Goal: Transaction & Acquisition: Purchase product/service

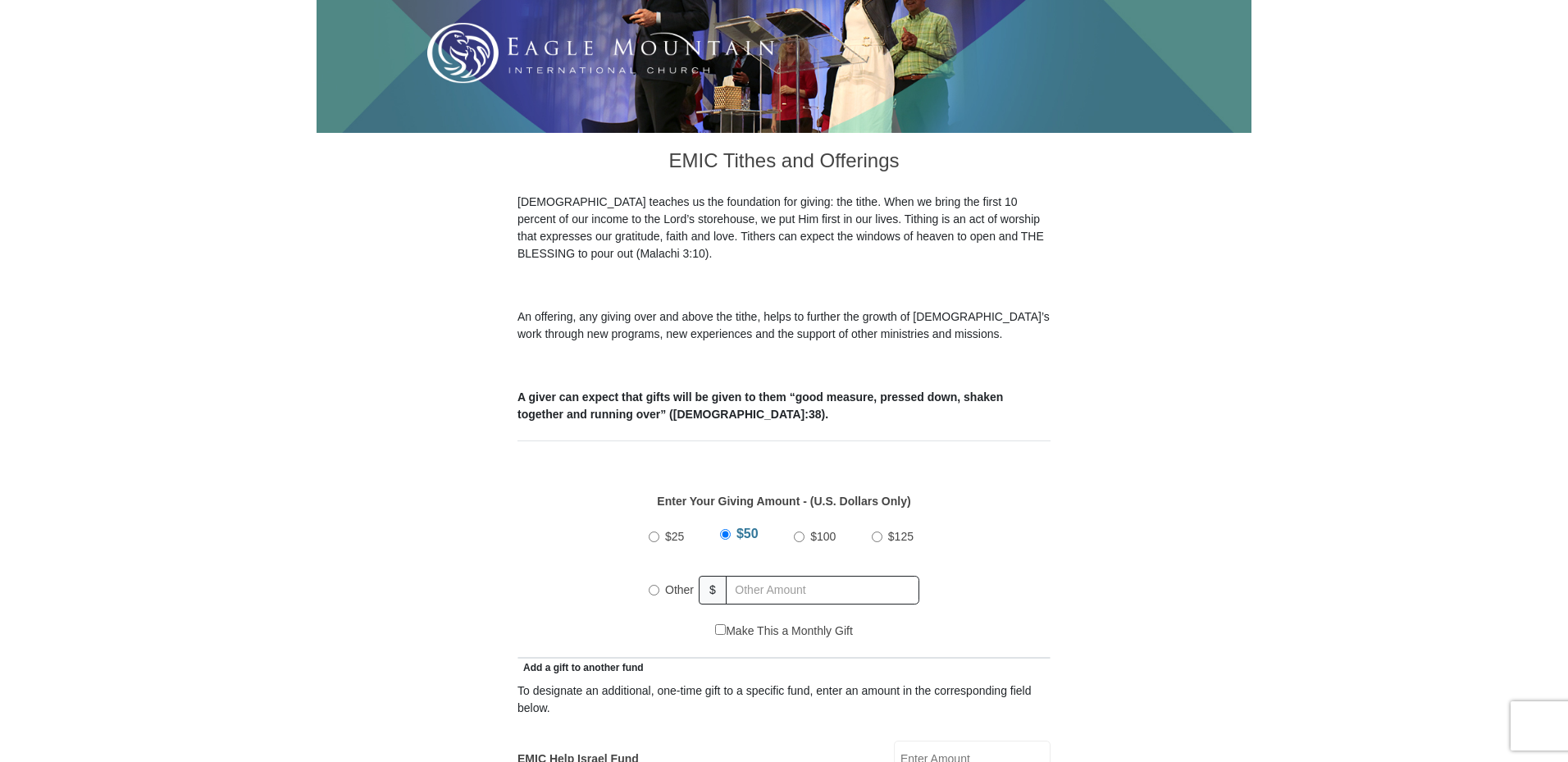
click at [653, 585] on input "Other" at bounding box center [653, 590] width 10 height 10
radio input "true"
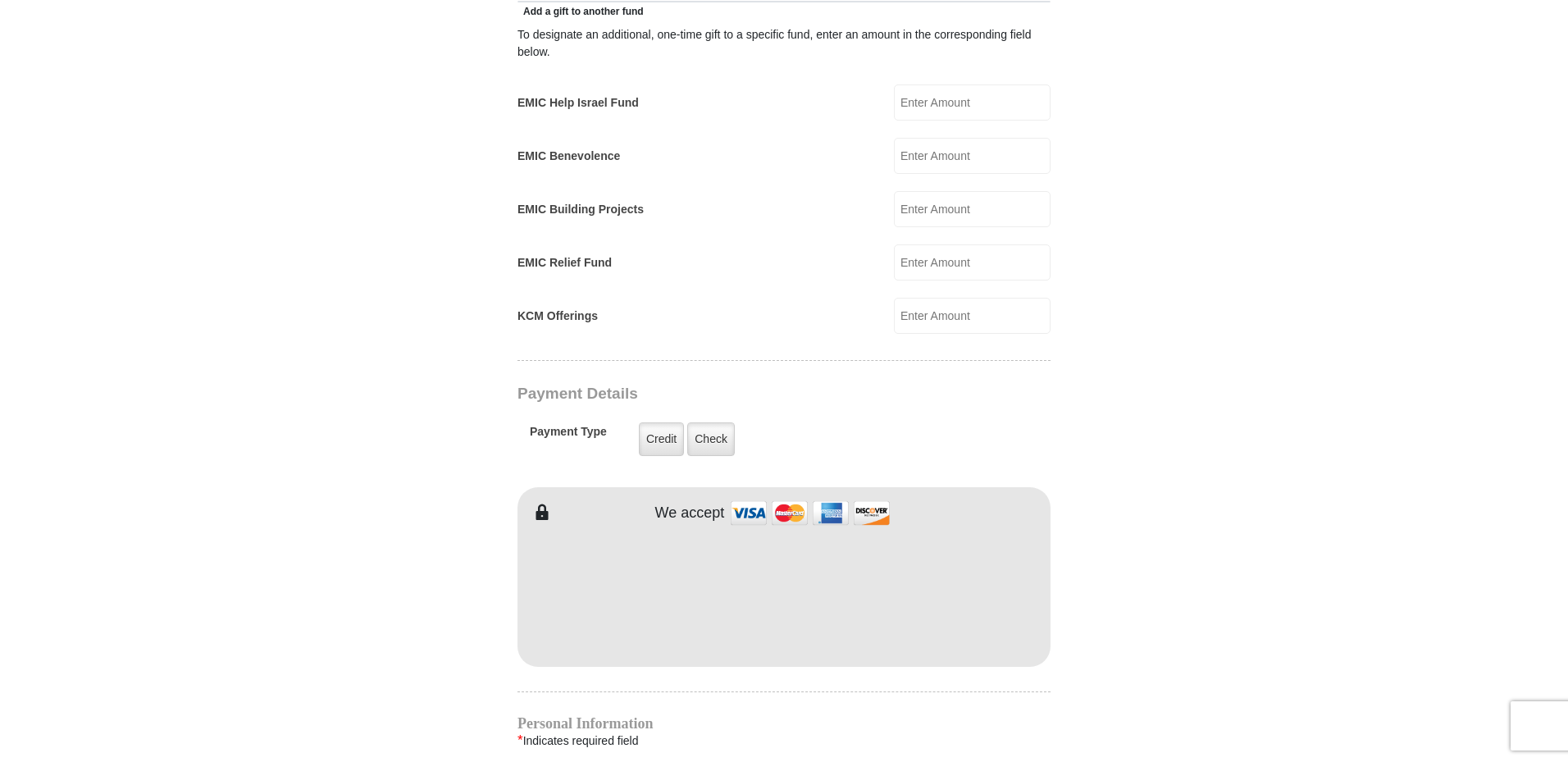
scroll to position [1066, 0]
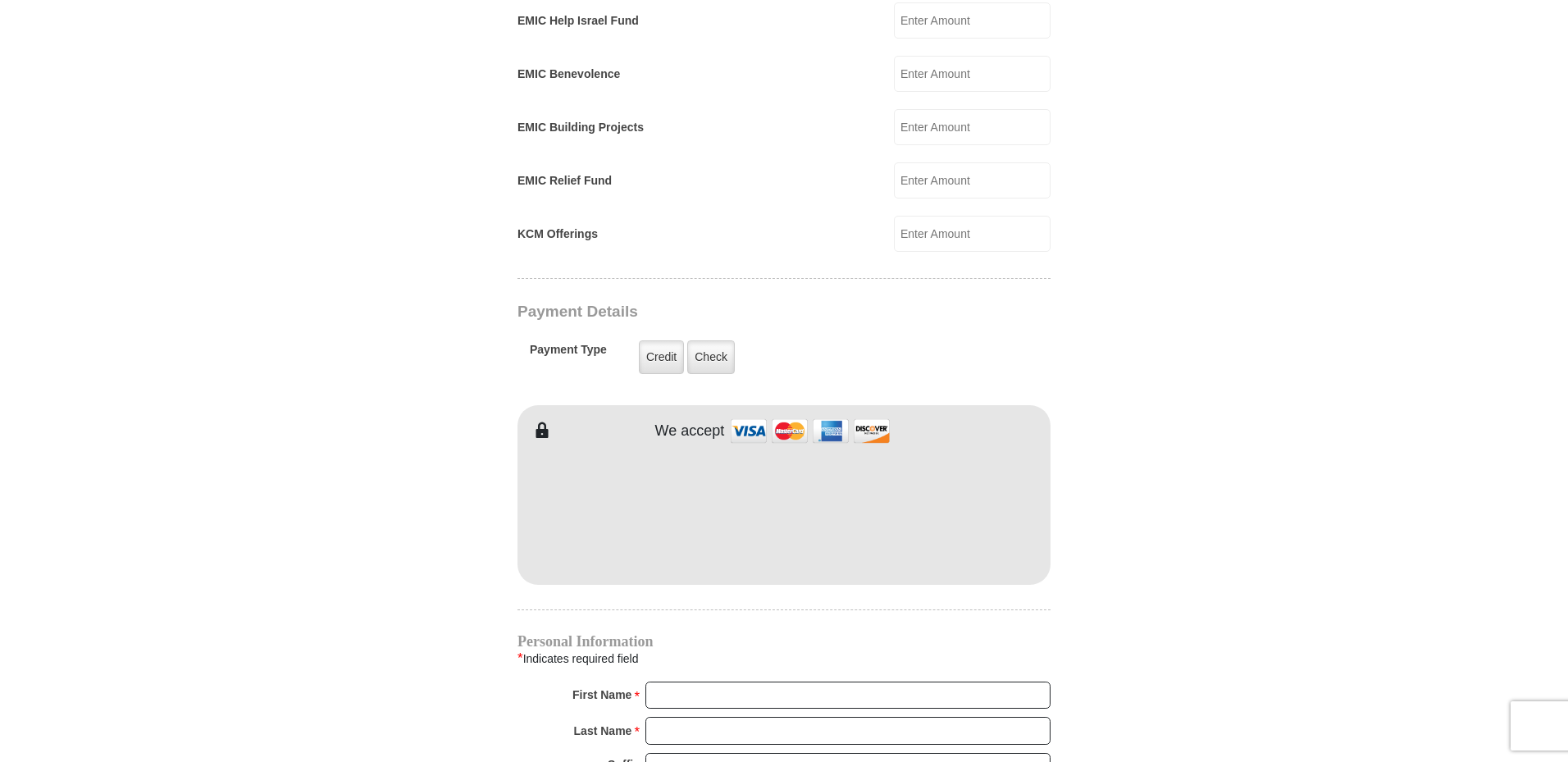
type input "9600"
click at [360, 443] on form "[GEOGRAPHIC_DATA][DEMOGRAPHIC_DATA] Online Giving Because of gifts like yours, …" at bounding box center [784, 198] width 935 height 2399
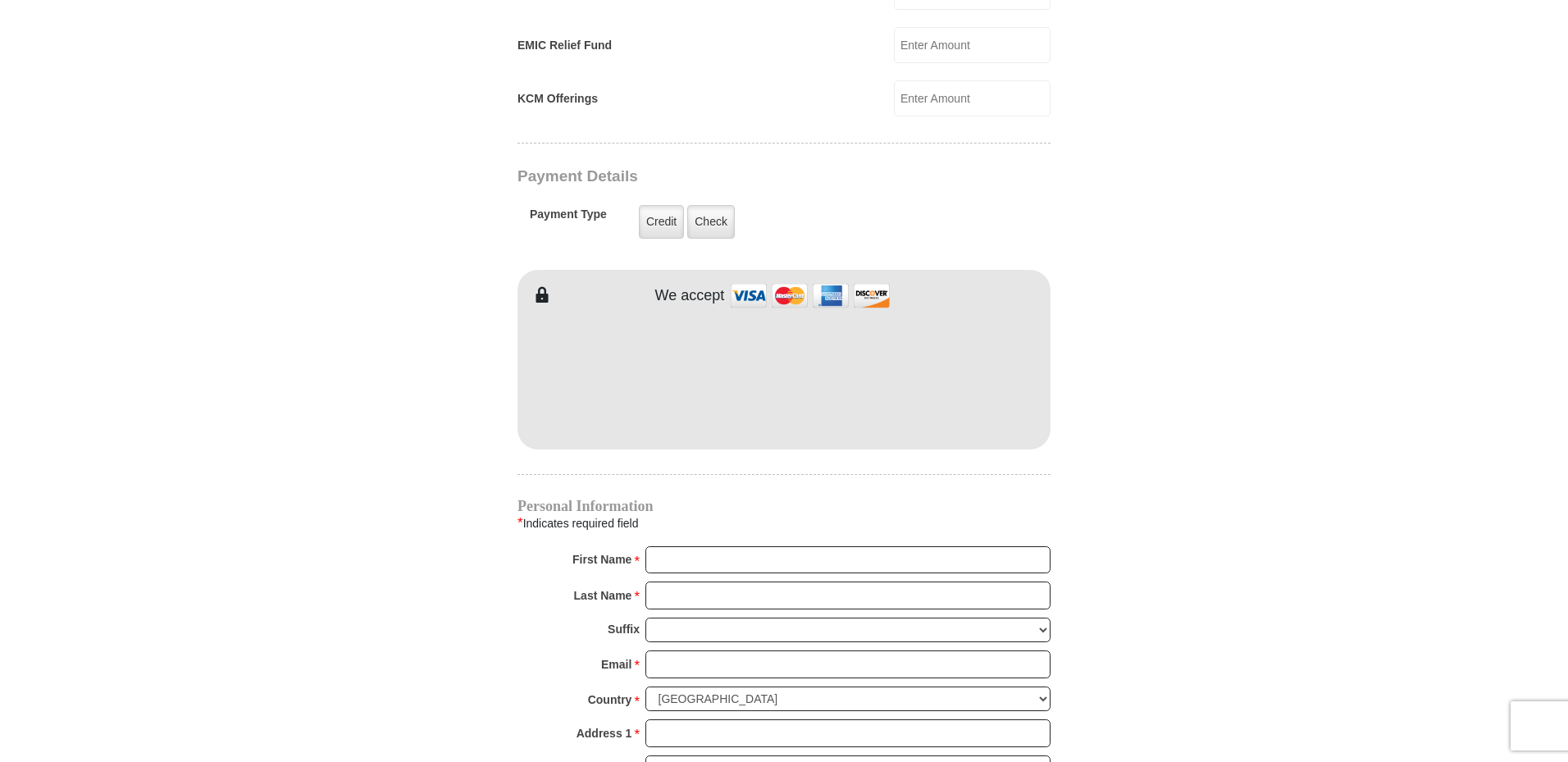
scroll to position [1231, 0]
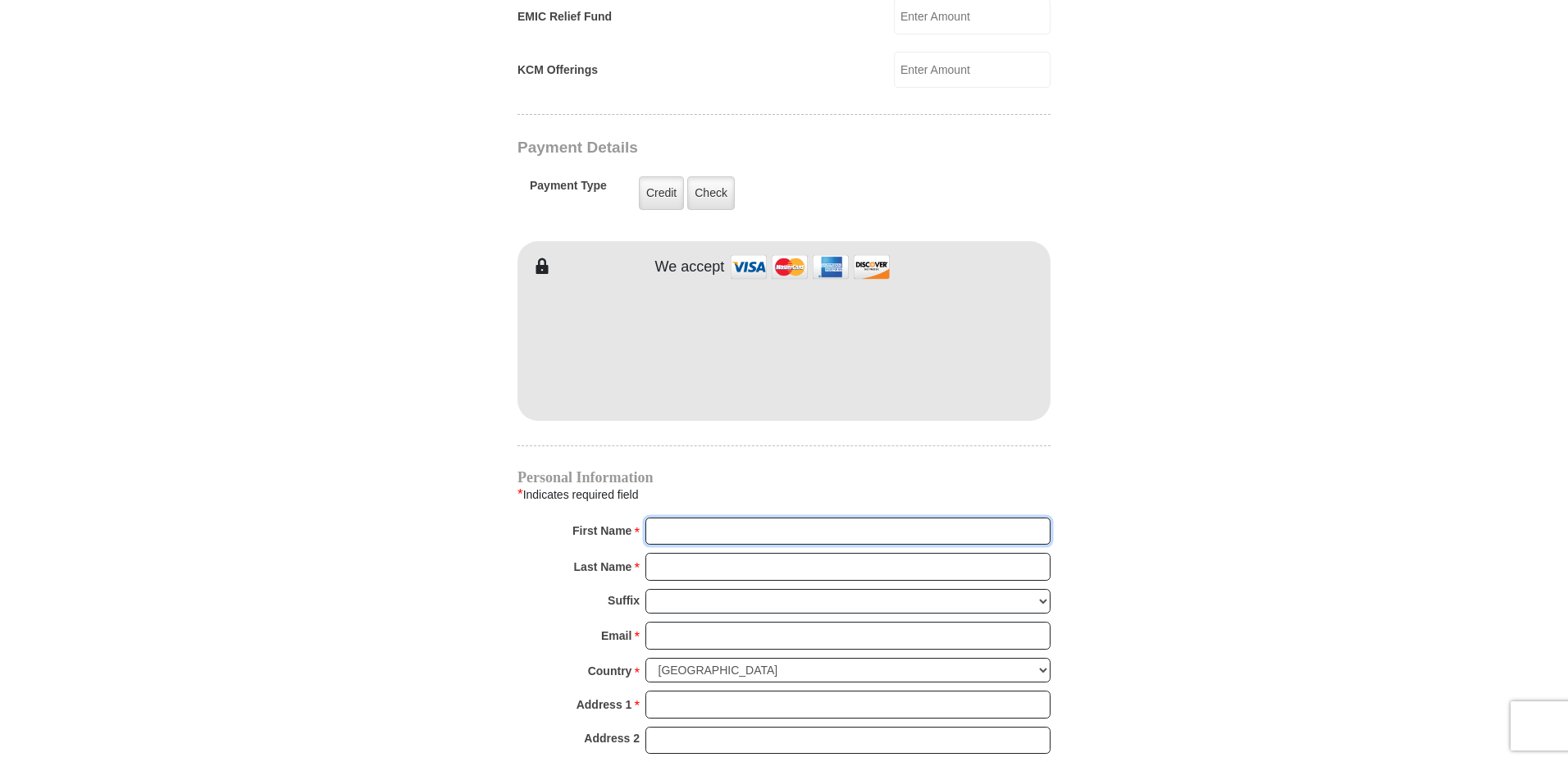
click at [664, 517] on input "First Name *" at bounding box center [848, 531] width 405 height 28
type input "[PERSON_NAME] & [PERSON_NAME]"
type input "[PERSON_NAME]"
type input "[EMAIL_ADDRESS][DOMAIN_NAME]"
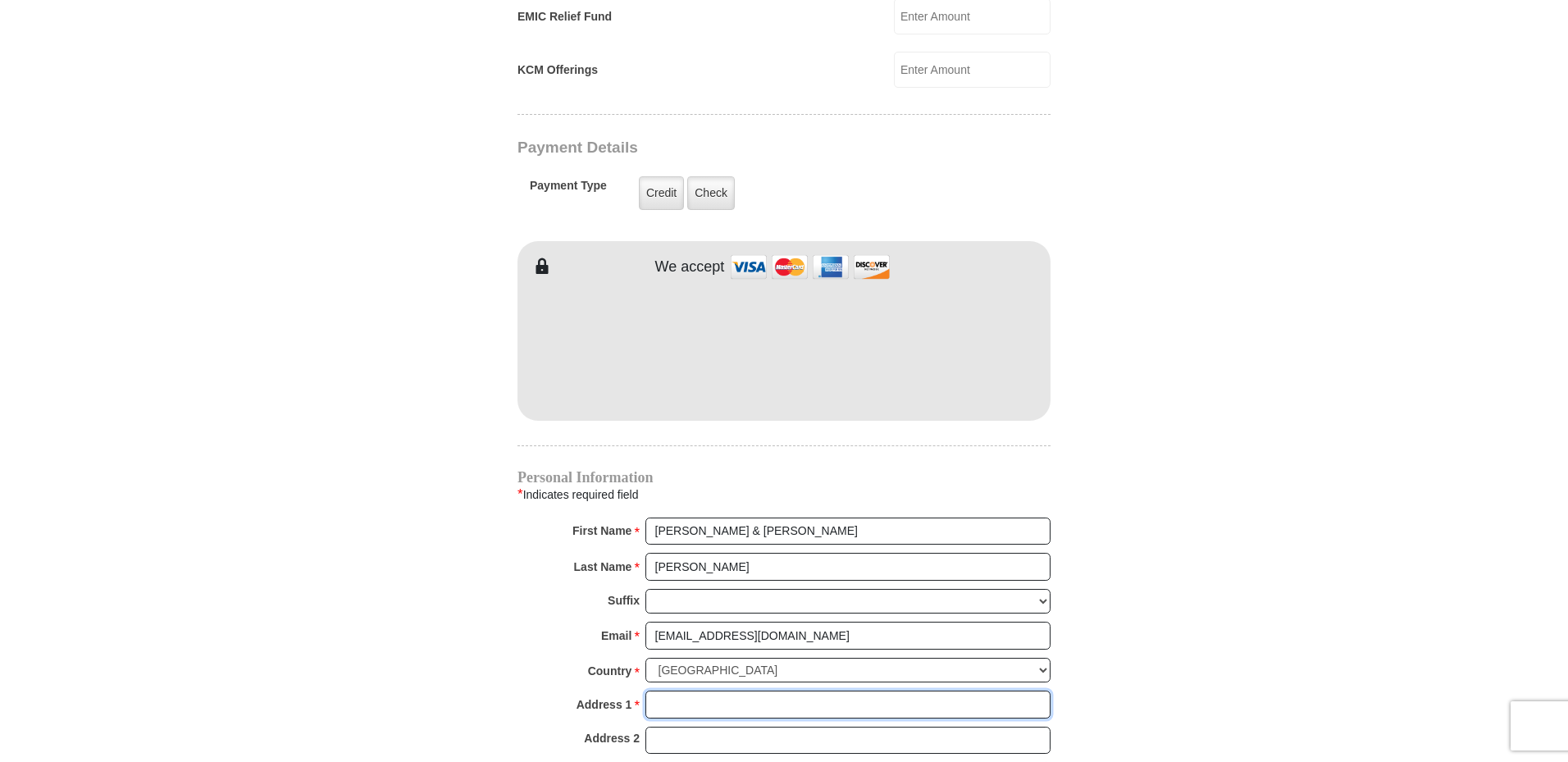
type input "[STREET_ADDRESS][PERSON_NAME]"
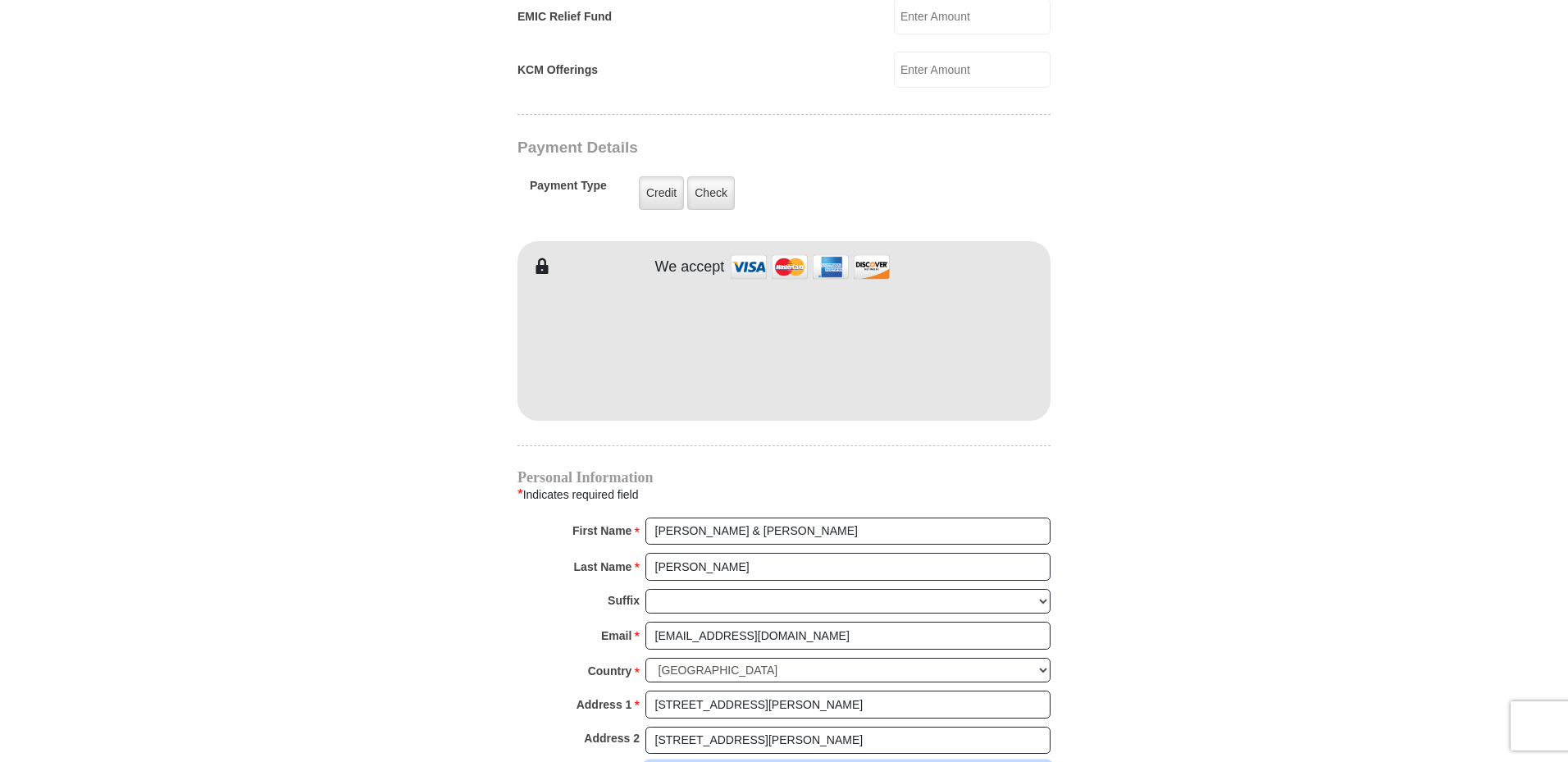
type input "Patriot"
select select "OH"
type input "45658"
type input "7402566490"
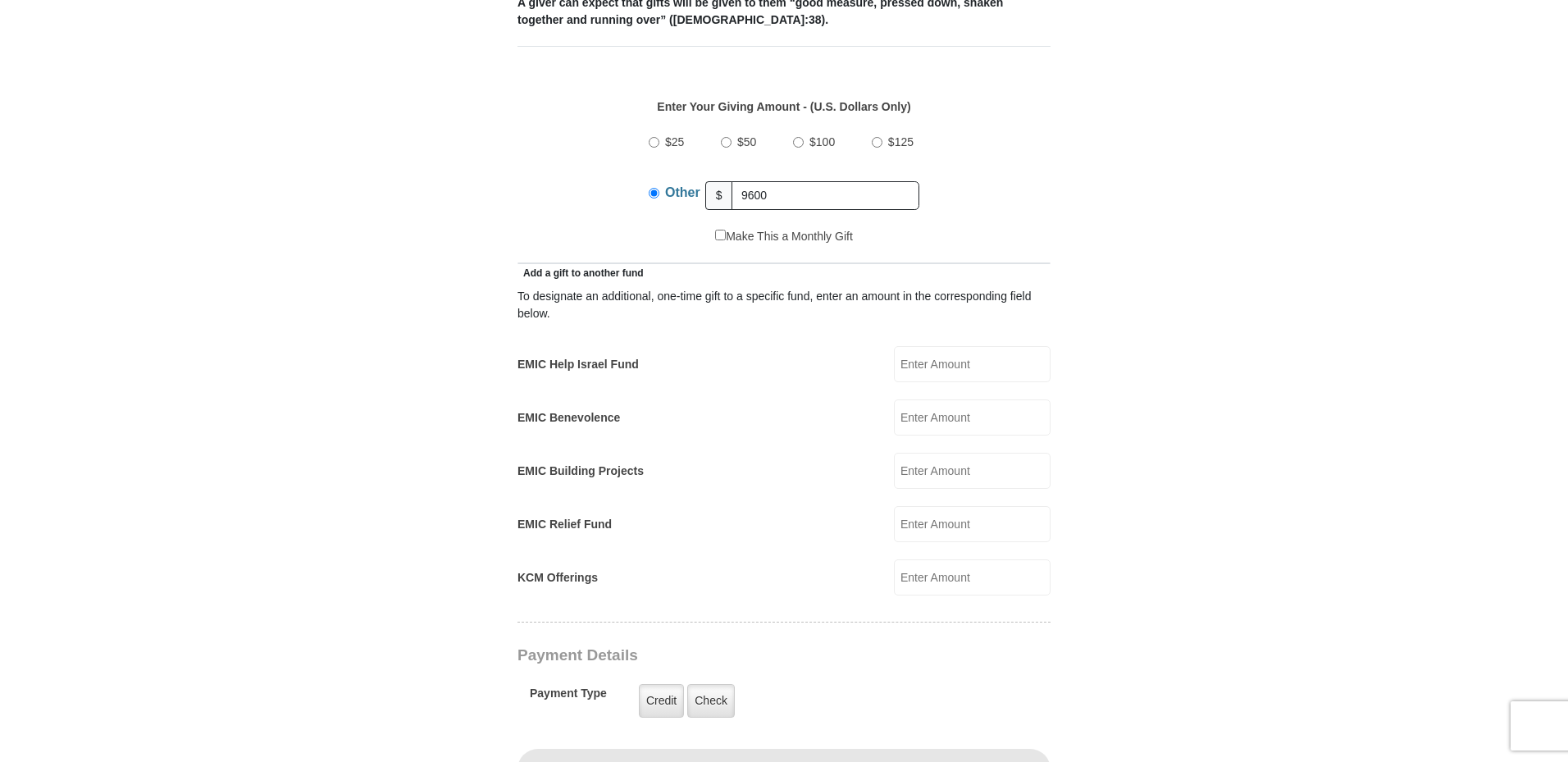
scroll to position [656, 0]
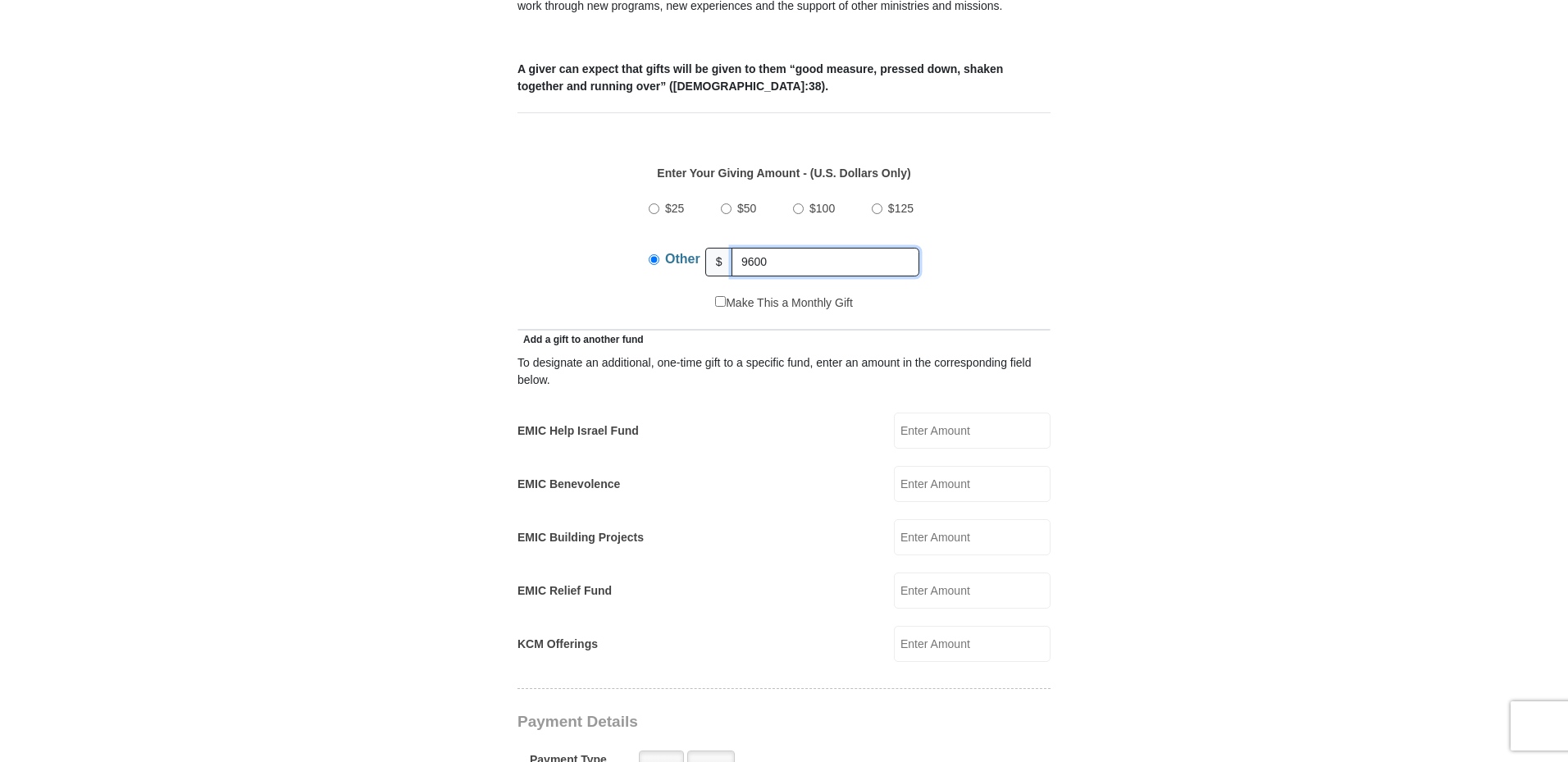
click at [786, 248] on input "9600" at bounding box center [825, 262] width 188 height 29
type input "9"
type input "96.00"
click at [373, 201] on form "[GEOGRAPHIC_DATA][DEMOGRAPHIC_DATA] Online Giving Because of gifts like yours, …" at bounding box center [784, 609] width 935 height 2399
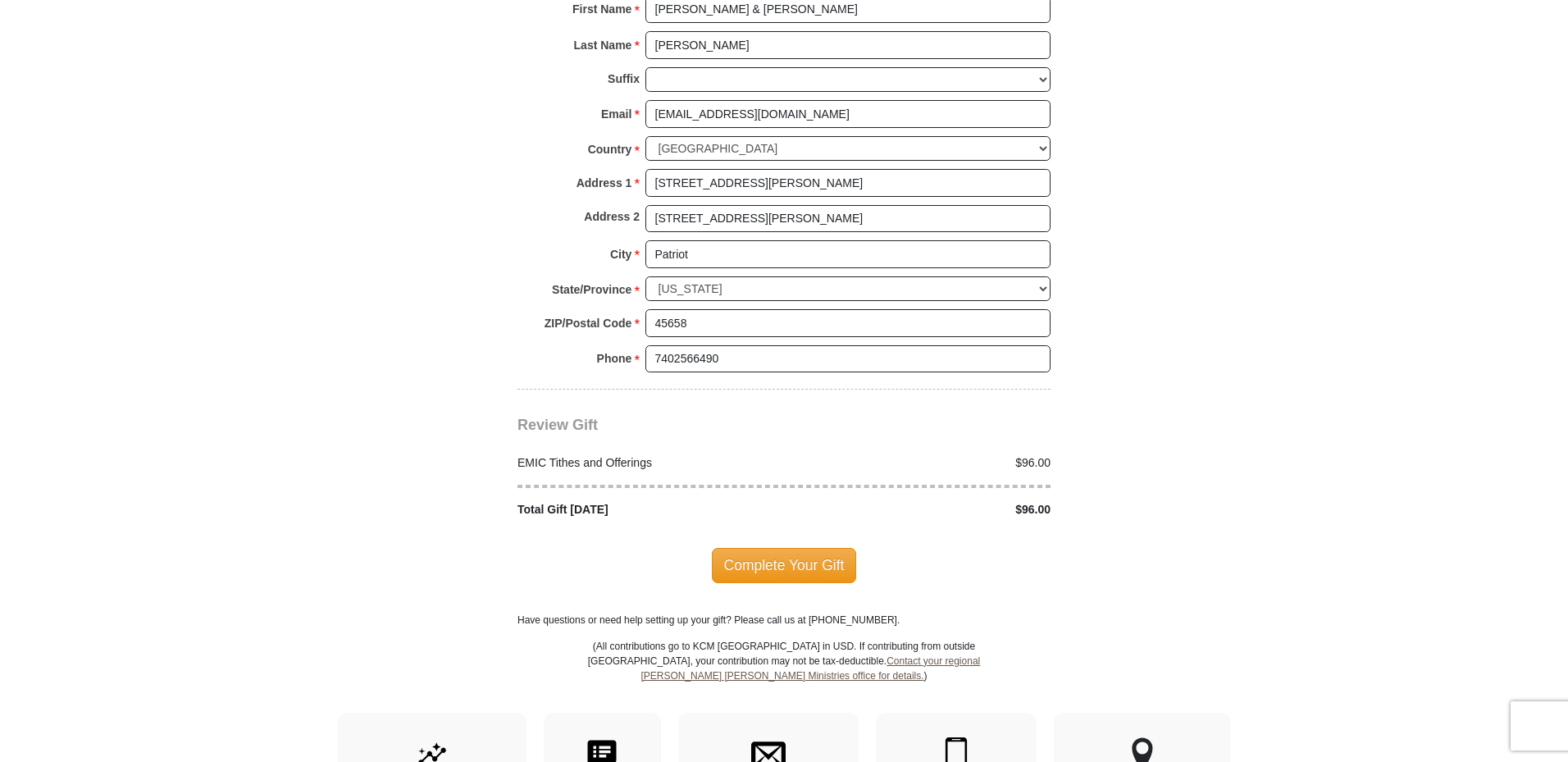
scroll to position [1804, 0]
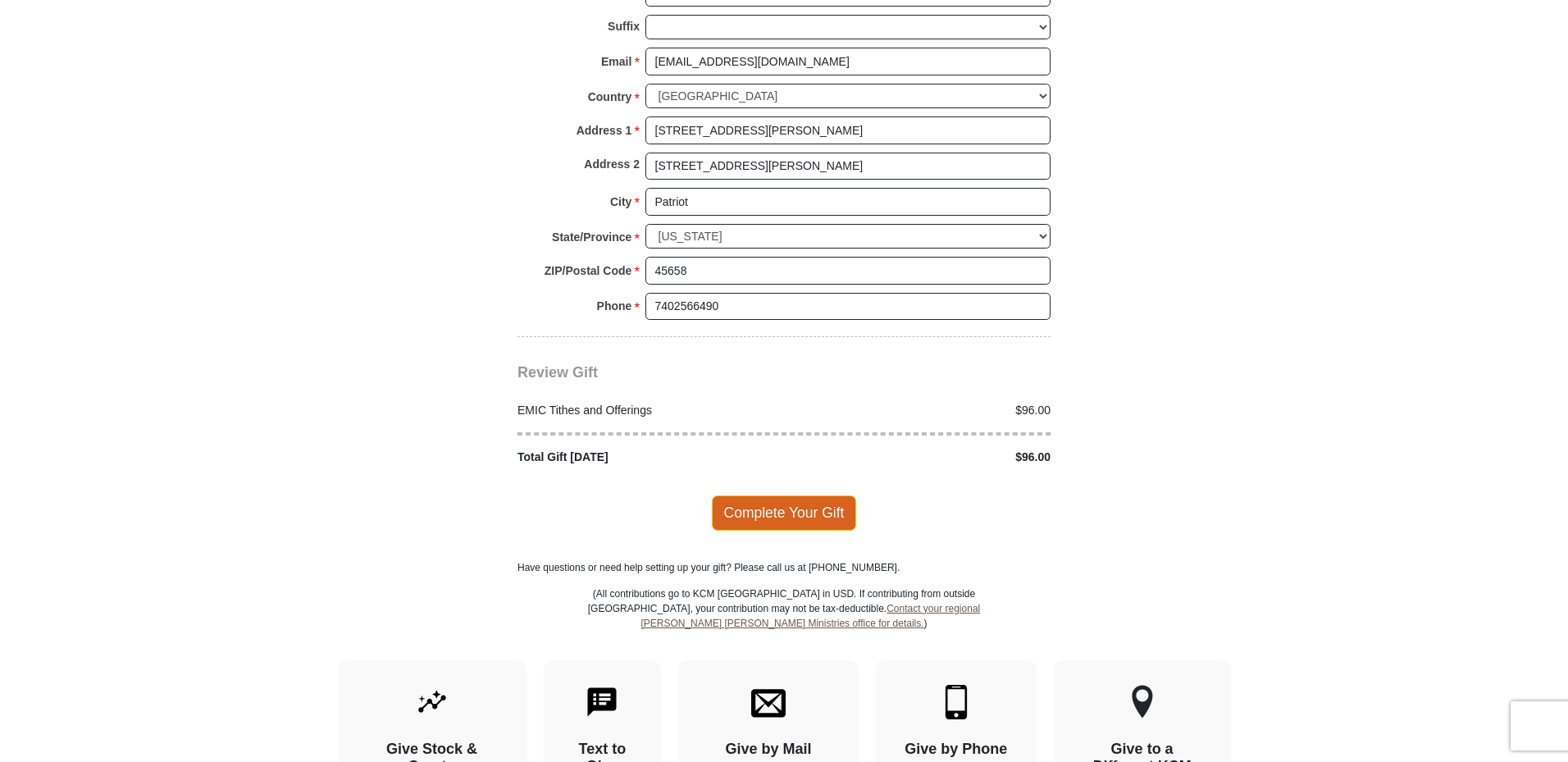
click at [789, 495] on span "Complete Your Gift" at bounding box center [784, 512] width 145 height 34
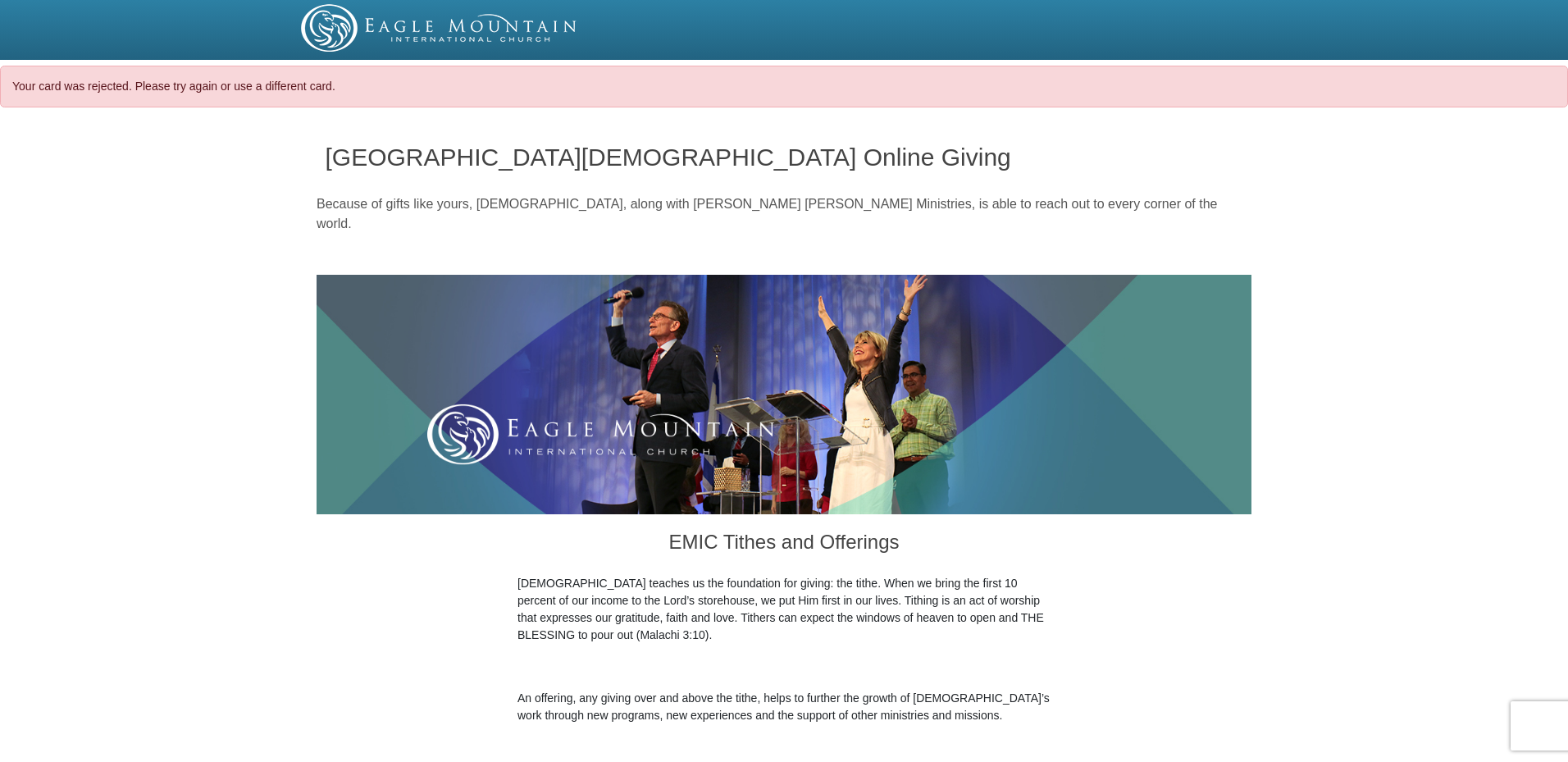
select select "OH"
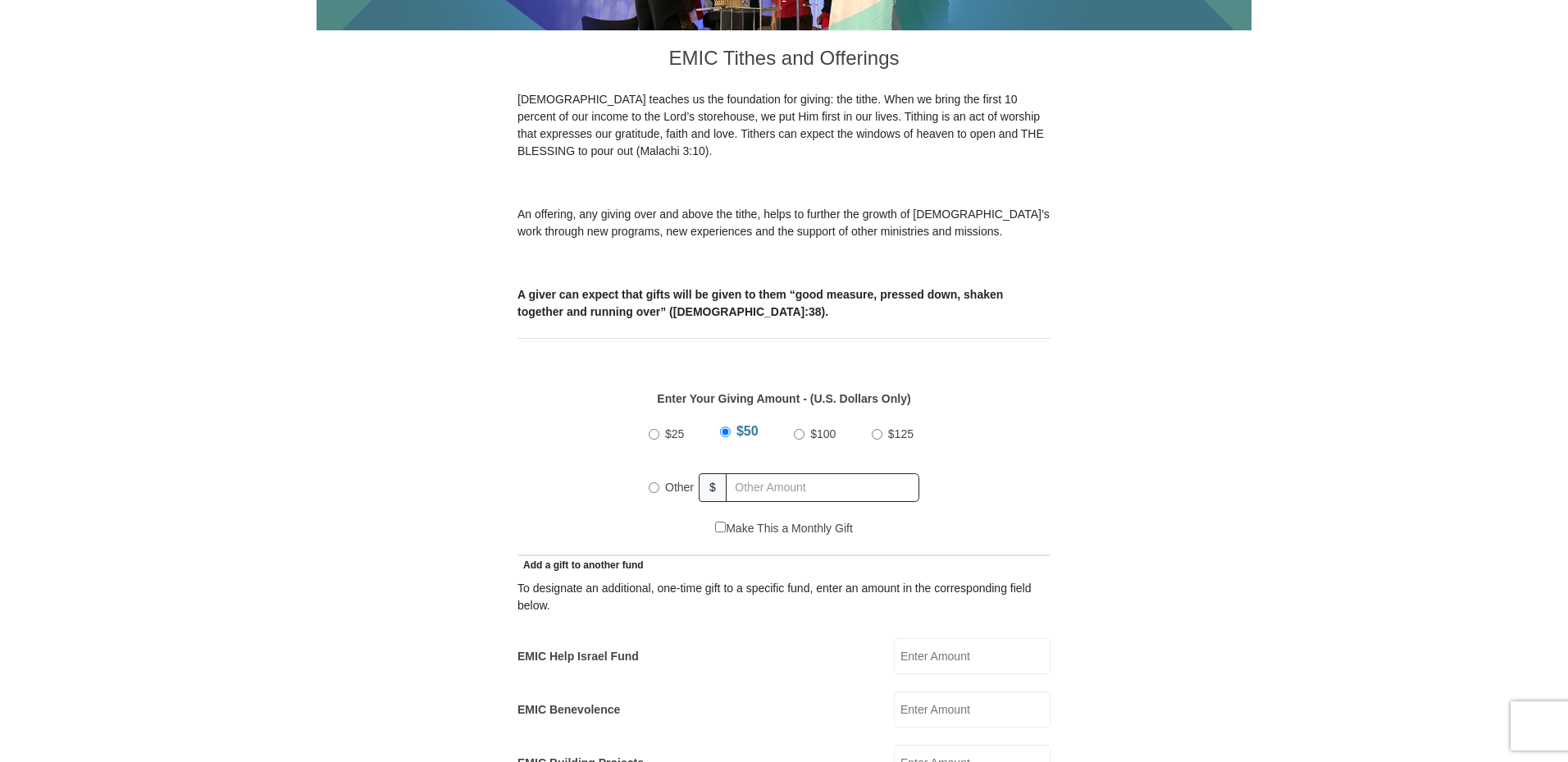
scroll to position [492, 0]
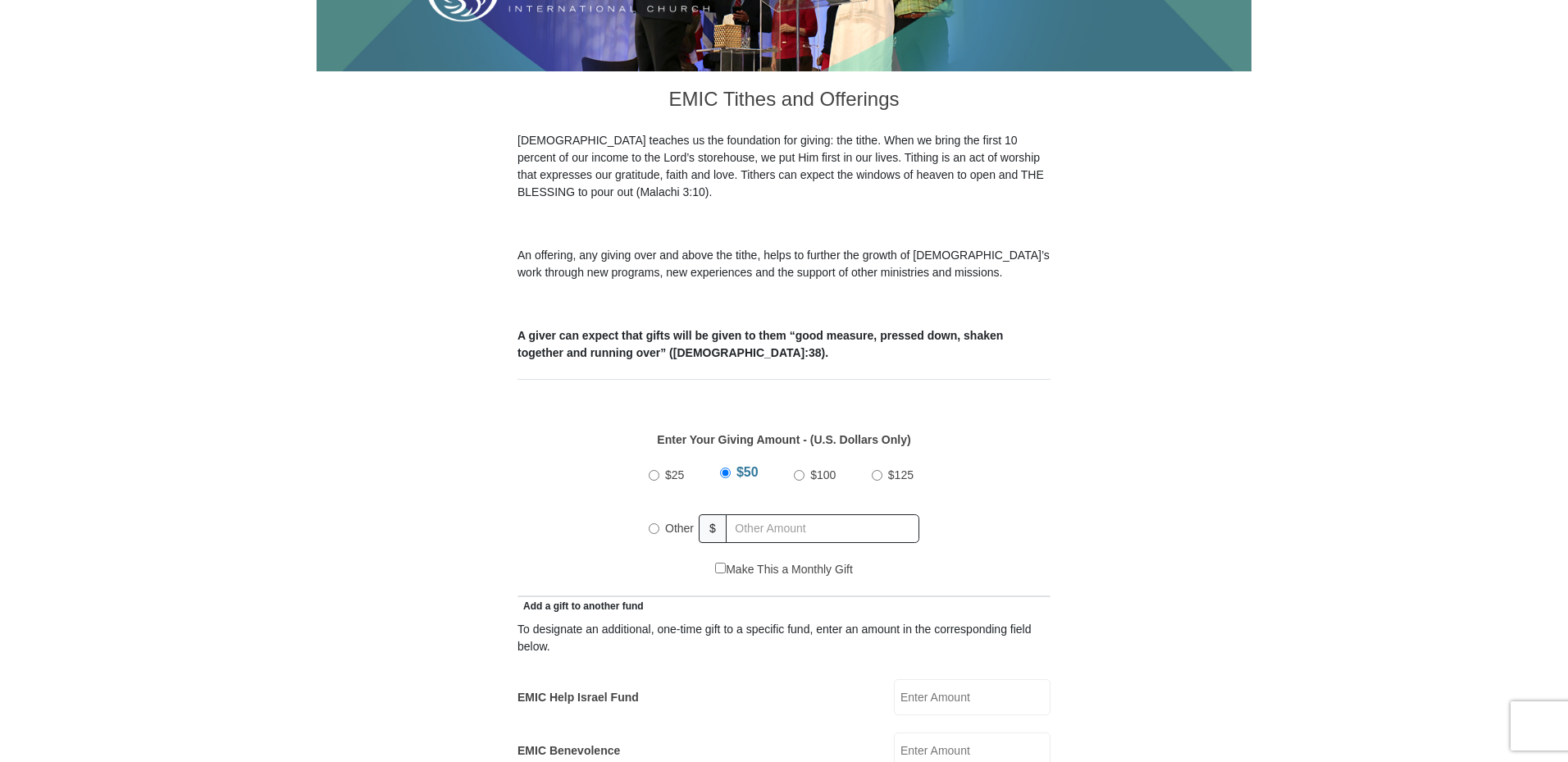
scroll to position [411, 0]
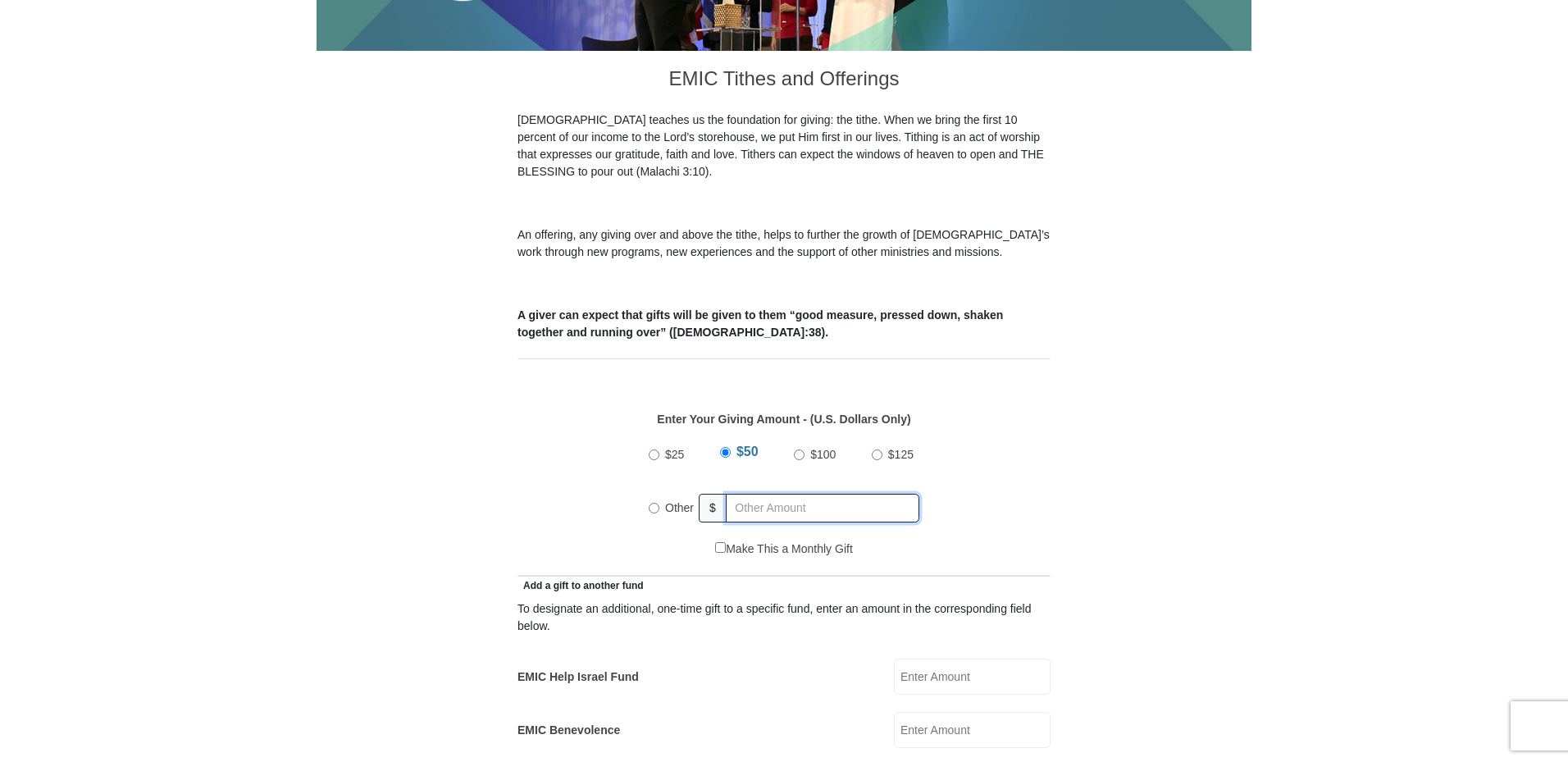
radio input "true"
drag, startPoint x: 767, startPoint y: 487, endPoint x: 676, endPoint y: 481, distance: 91.2
click at [767, 493] on input "text" at bounding box center [825, 508] width 188 height 29
type input "96.00"
type input "[PERSON_NAME] & [PERSON_NAME]"
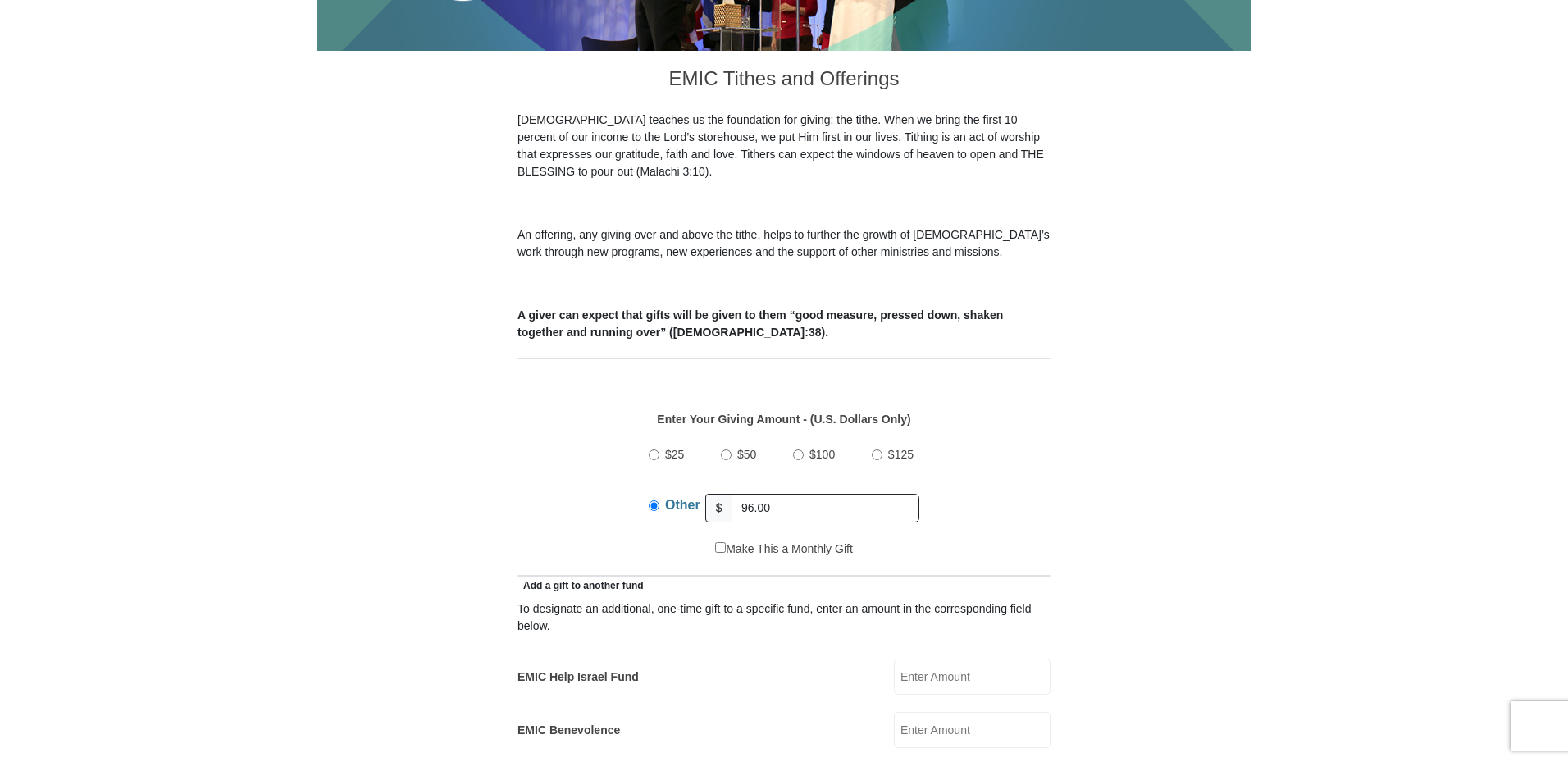
type input "[PERSON_NAME]"
type input "[EMAIL_ADDRESS][DOMAIN_NAME]"
type input "[STREET_ADDRESS][PERSON_NAME]"
type input "Patriot"
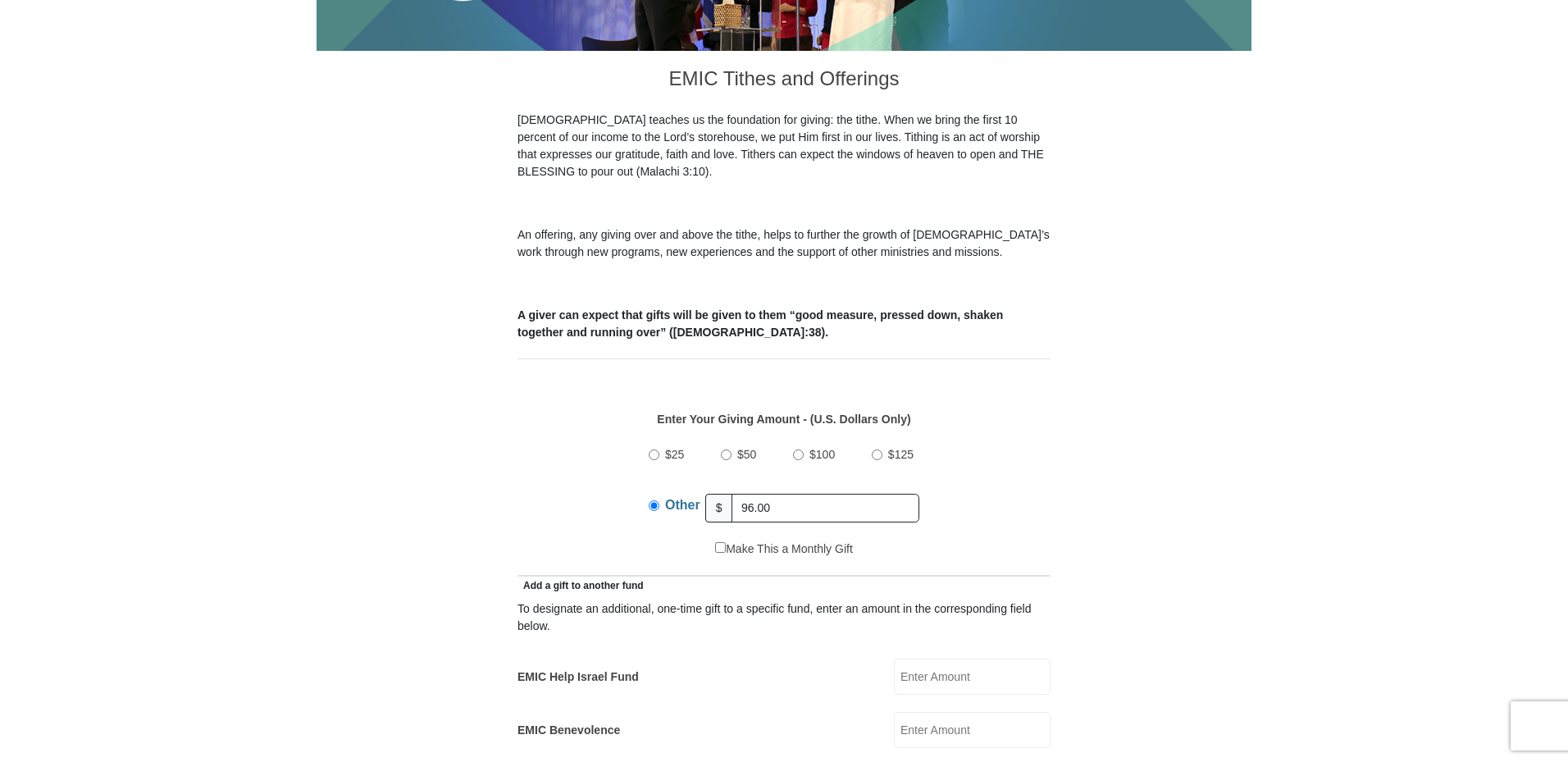
select select "OH"
type input "45658"
type input "7402566490"
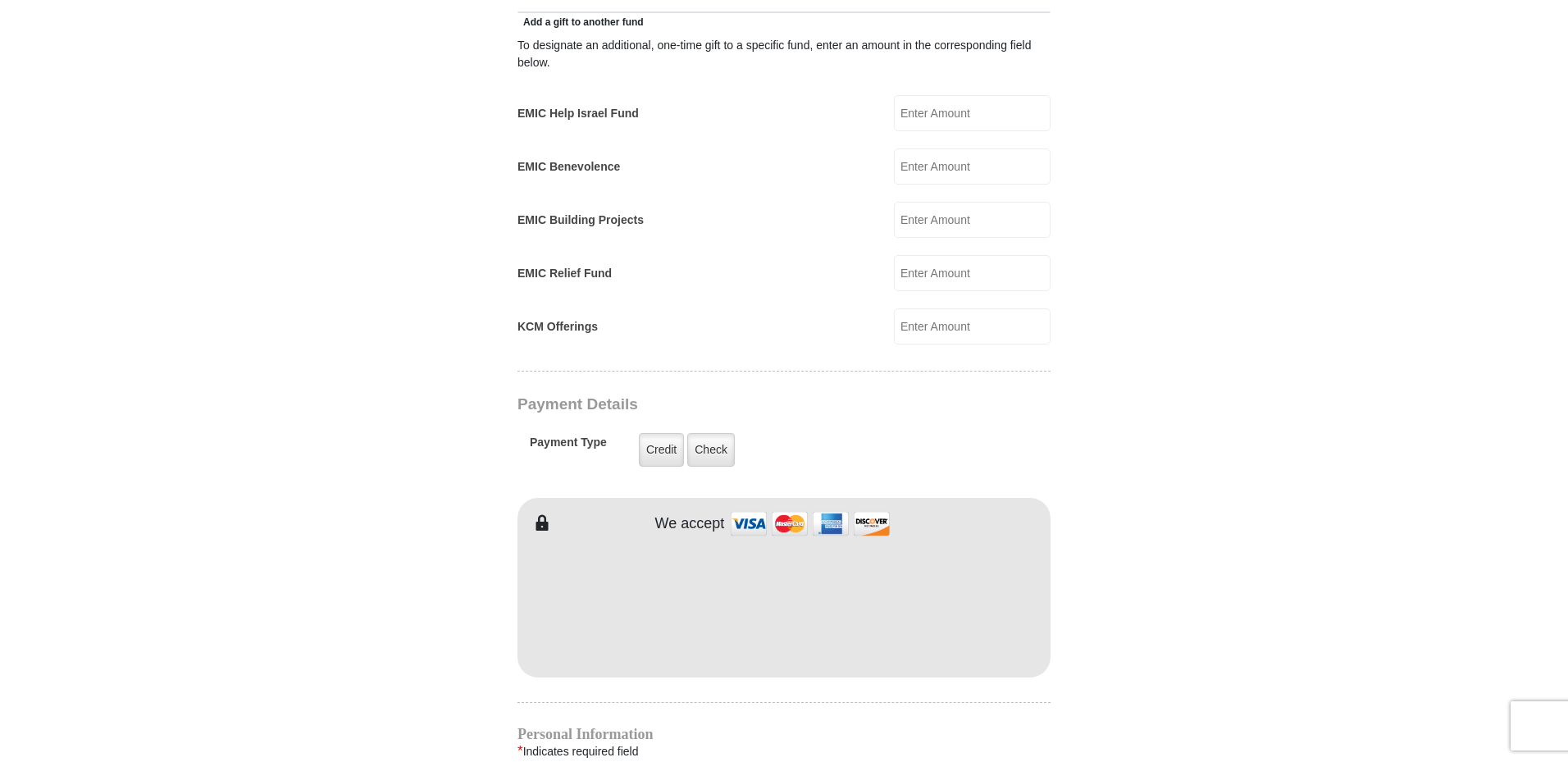
scroll to position [1066, 0]
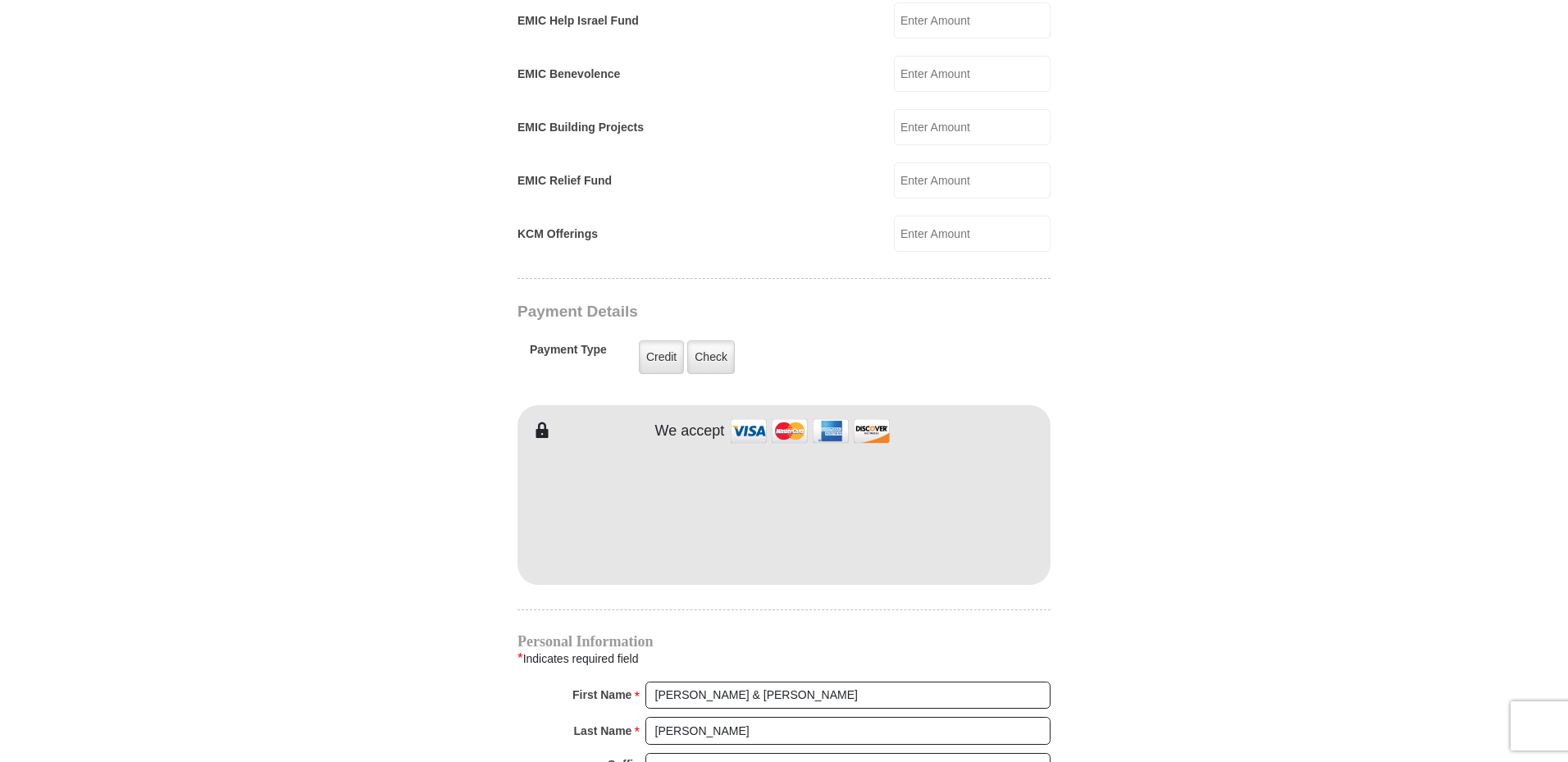
click at [385, 469] on form "[GEOGRAPHIC_DATA][DEMOGRAPHIC_DATA] Online Giving Because of gifts like yours, …" at bounding box center [784, 198] width 935 height 2399
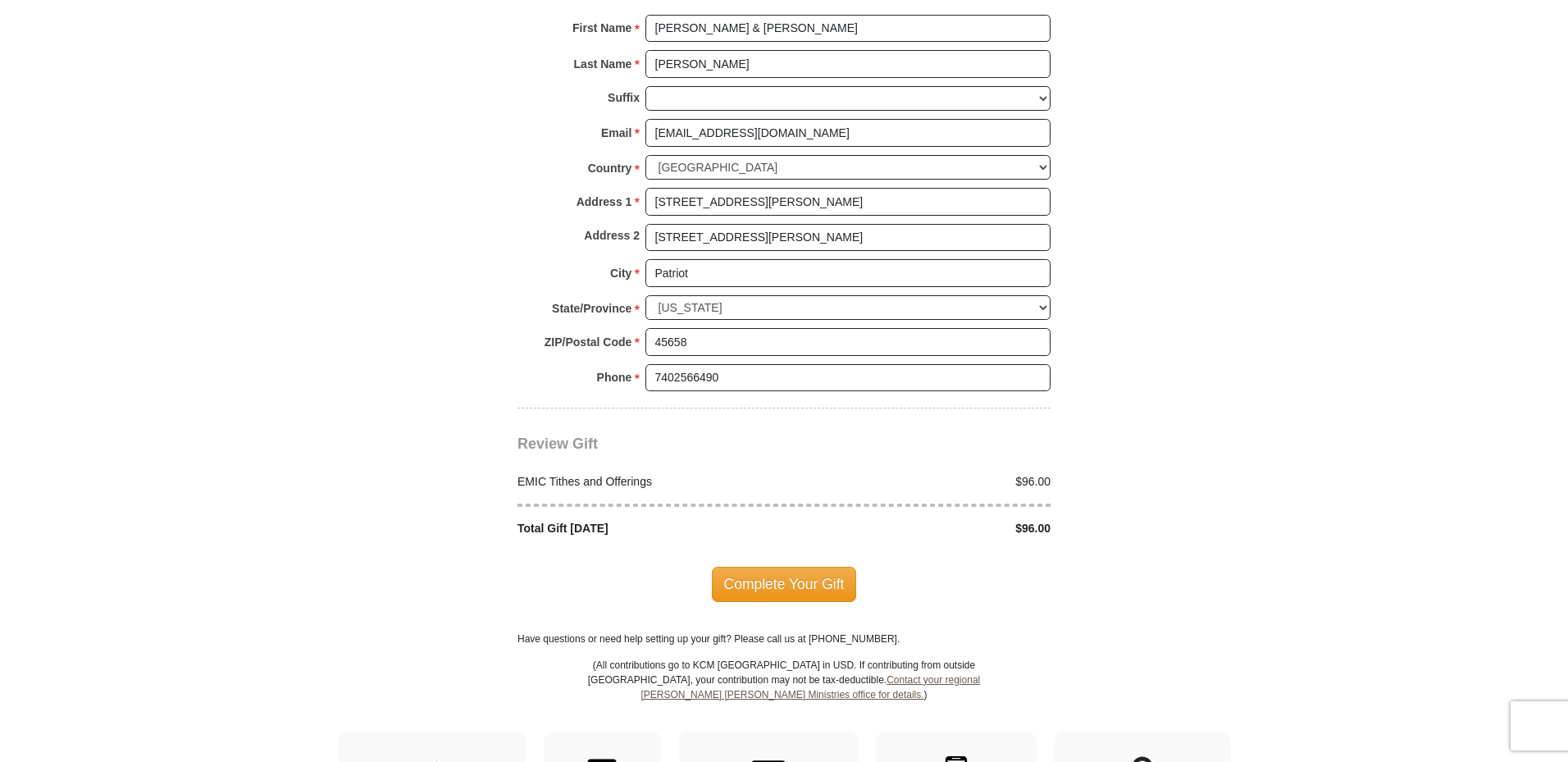
scroll to position [1804, 0]
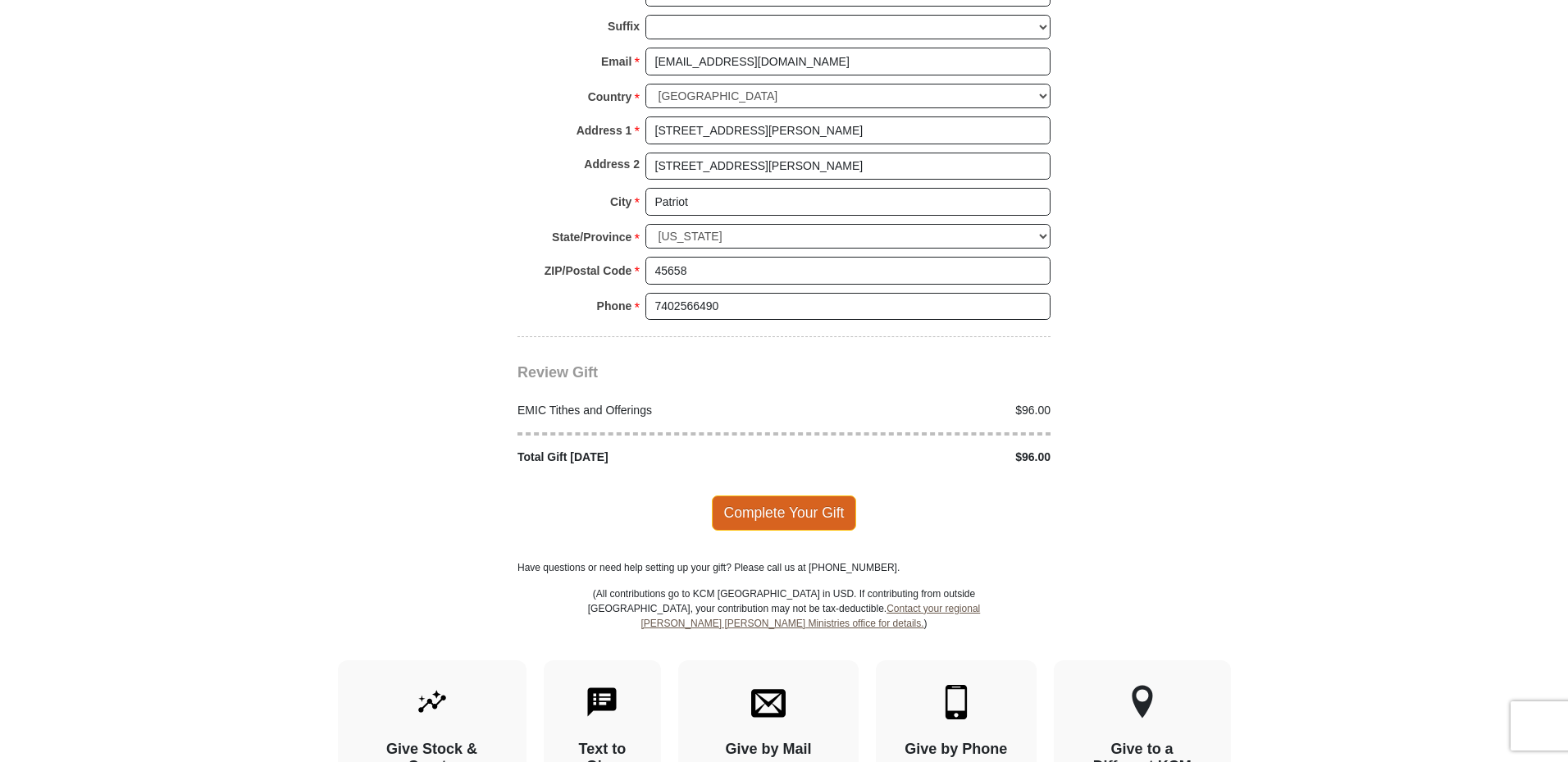
click at [765, 495] on span "Complete Your Gift" at bounding box center [784, 512] width 145 height 34
